Goal: Navigation & Orientation: Find specific page/section

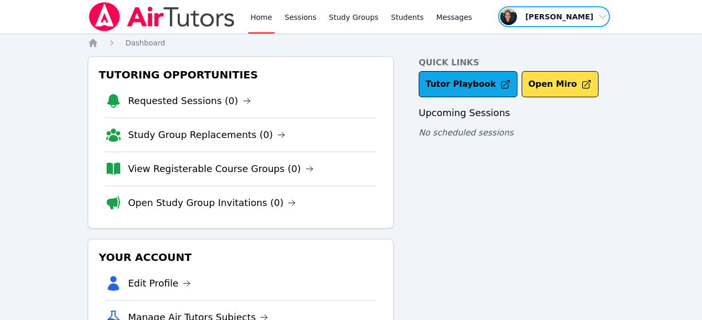
click at [604, 19] on span "button" at bounding box center [554, 16] width 114 height 23
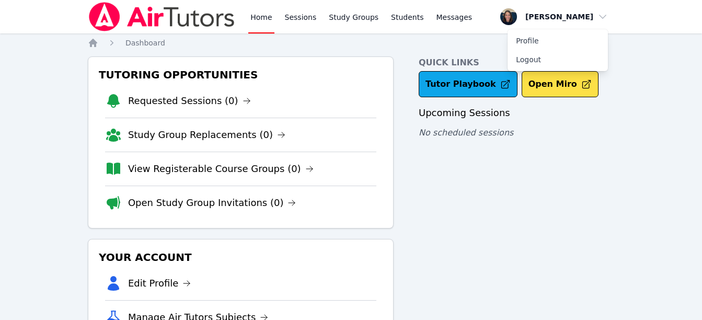
click at [260, 315] on icon at bounding box center [264, 317] width 8 height 8
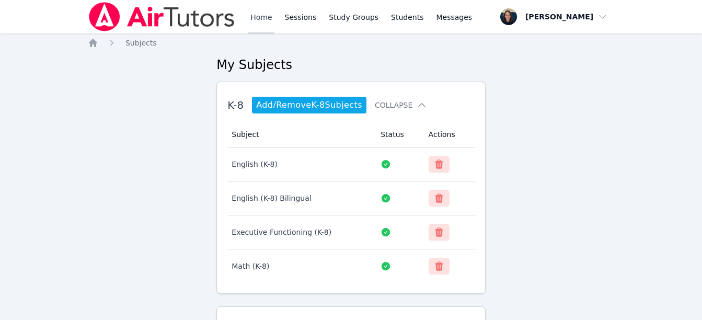
click at [252, 14] on link "Home" at bounding box center [261, 16] width 26 height 33
